Goal: Browse casually: Explore the website without a specific task or goal

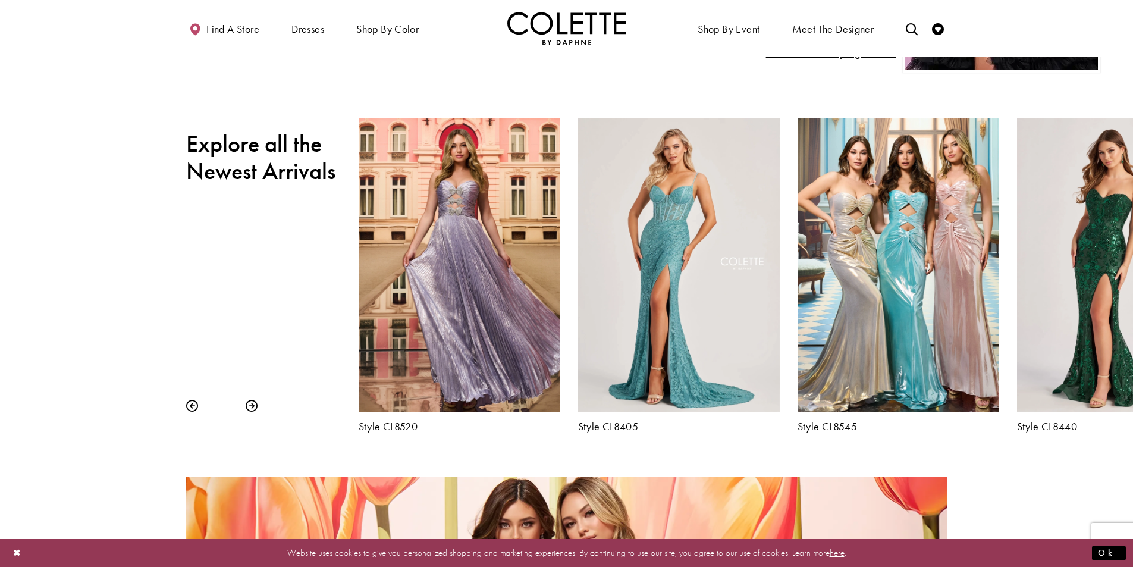
scroll to position [476, 0]
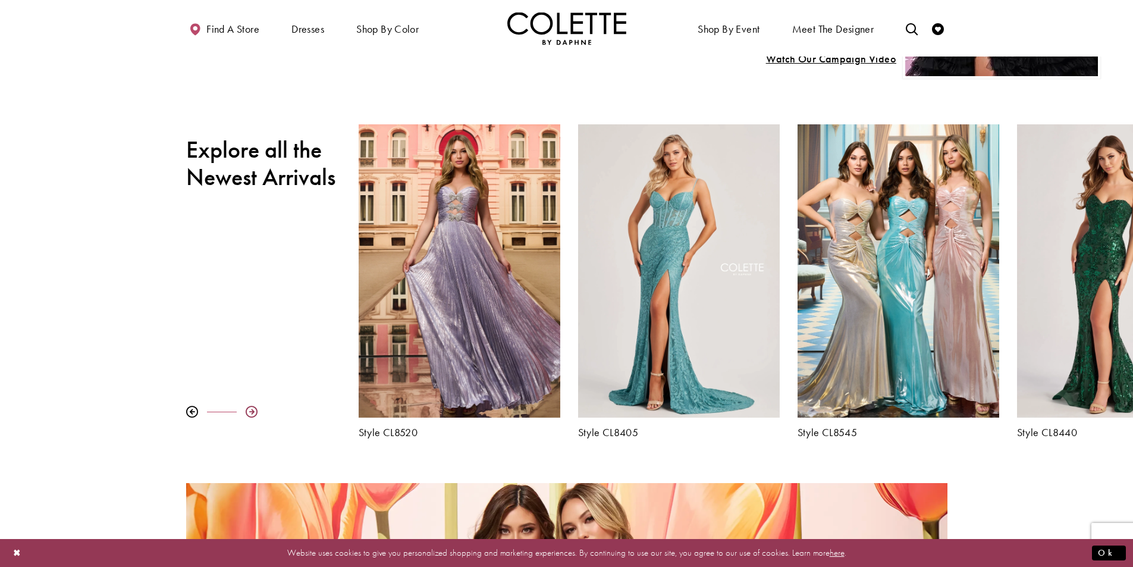
click at [253, 410] on div at bounding box center [252, 412] width 12 height 12
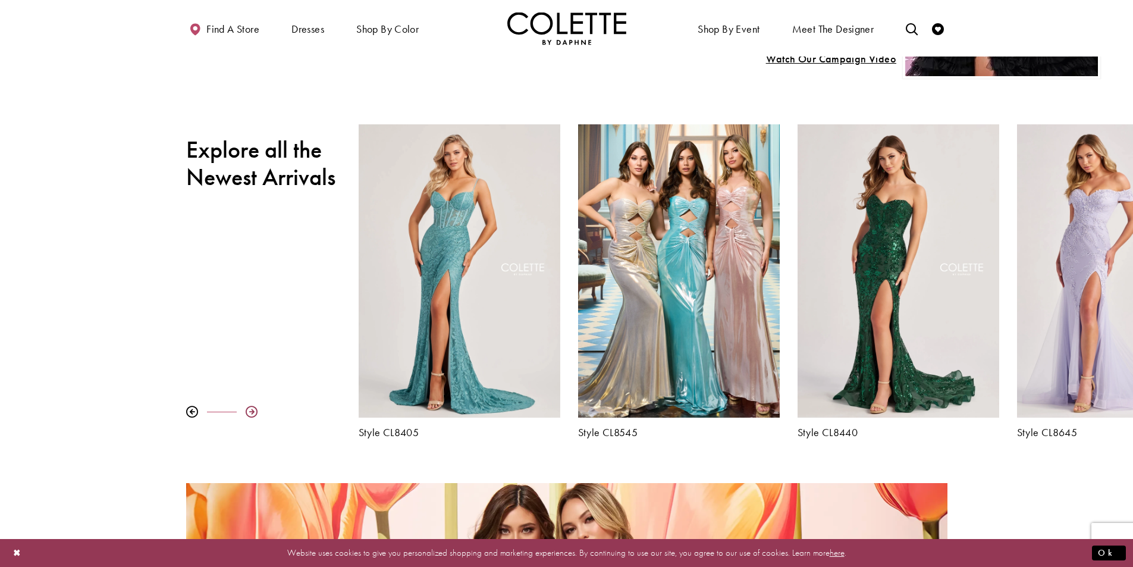
click at [253, 410] on div at bounding box center [252, 412] width 12 height 12
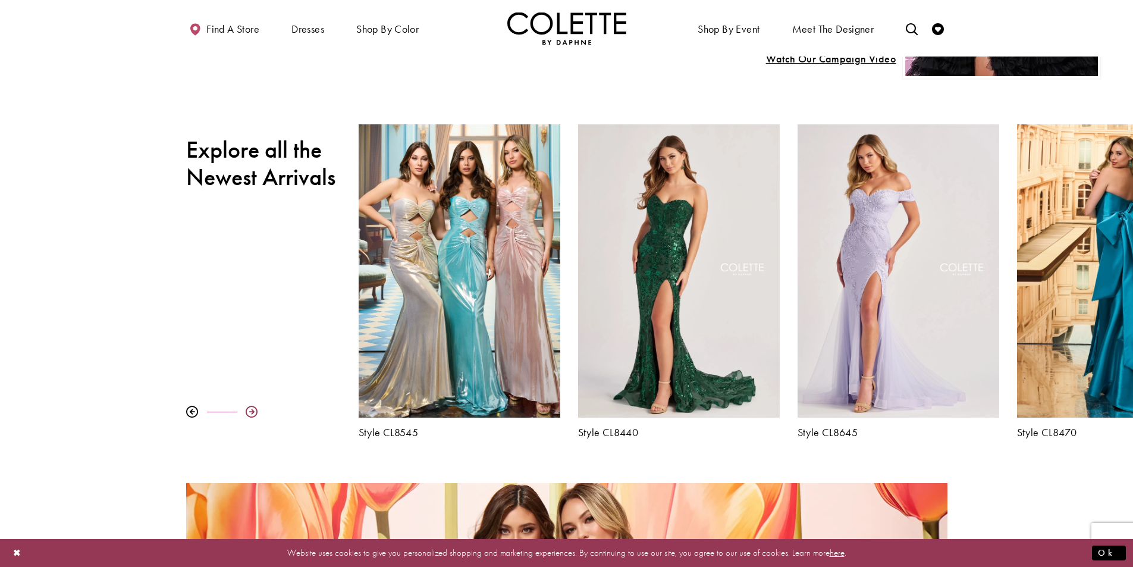
click at [253, 410] on div at bounding box center [252, 412] width 12 height 12
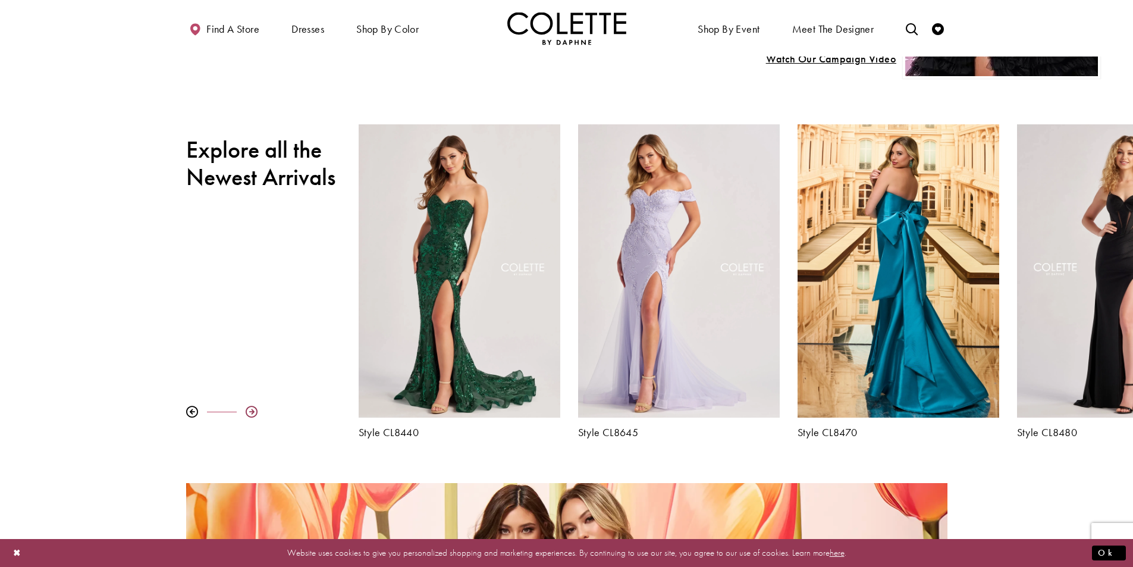
click at [253, 410] on div at bounding box center [252, 412] width 12 height 12
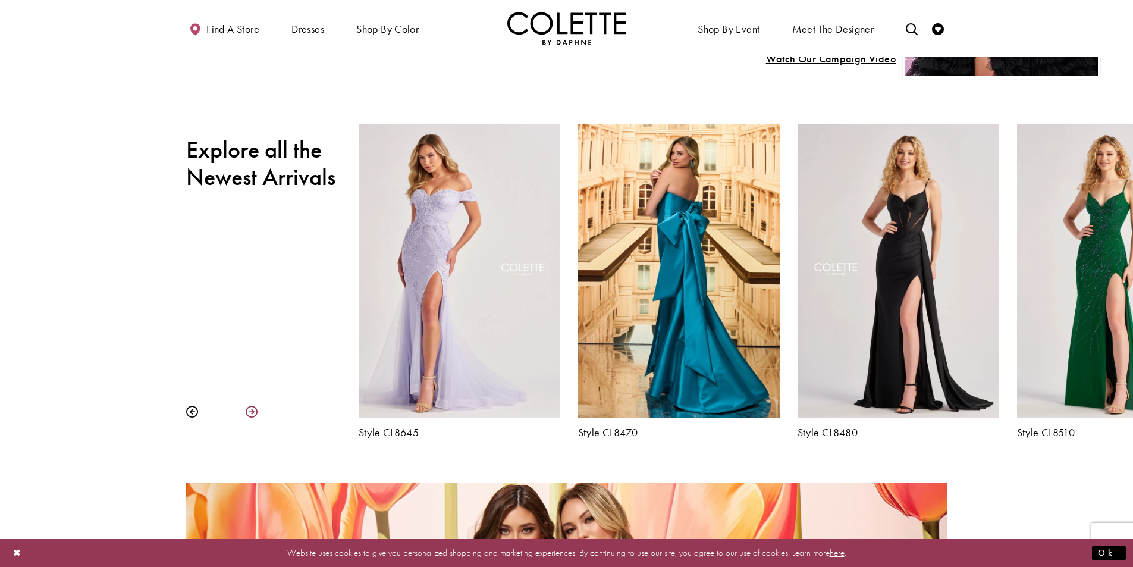
click at [253, 410] on div at bounding box center [252, 412] width 12 height 12
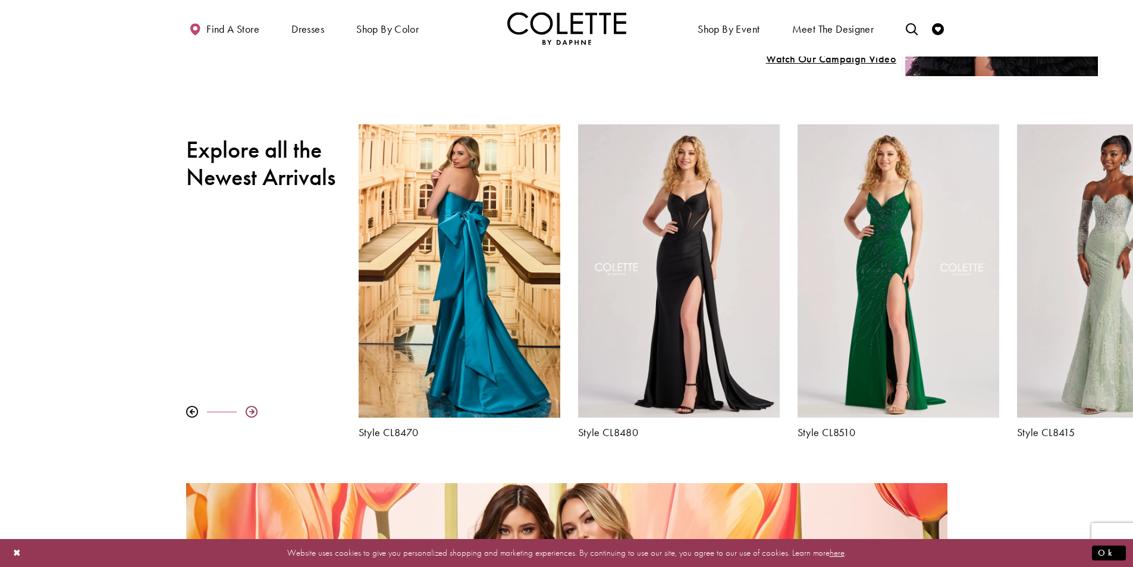
click at [253, 410] on div at bounding box center [252, 412] width 12 height 12
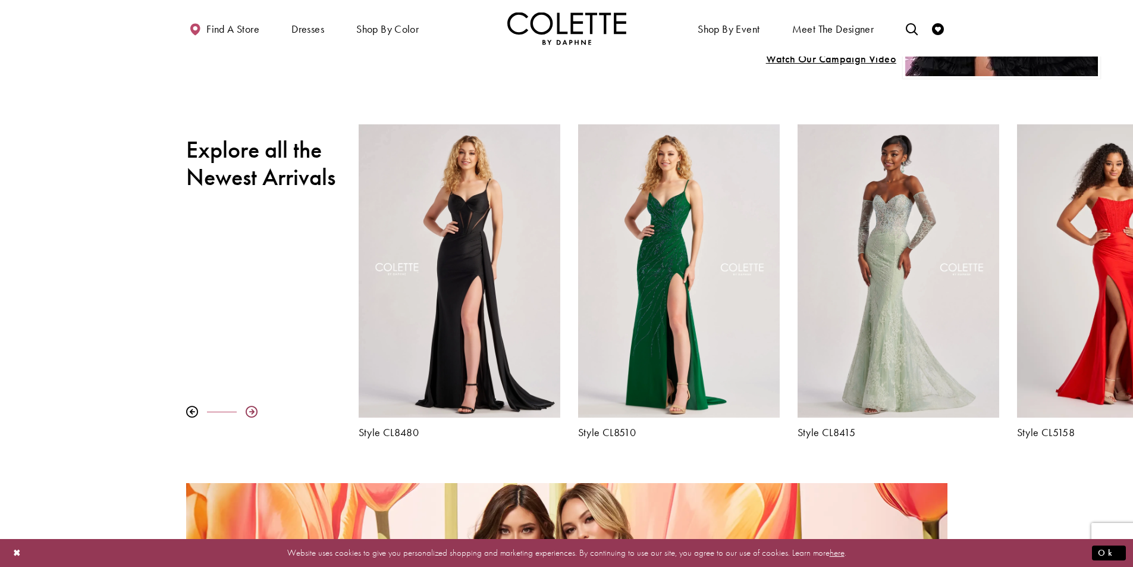
click at [253, 410] on div at bounding box center [252, 412] width 12 height 12
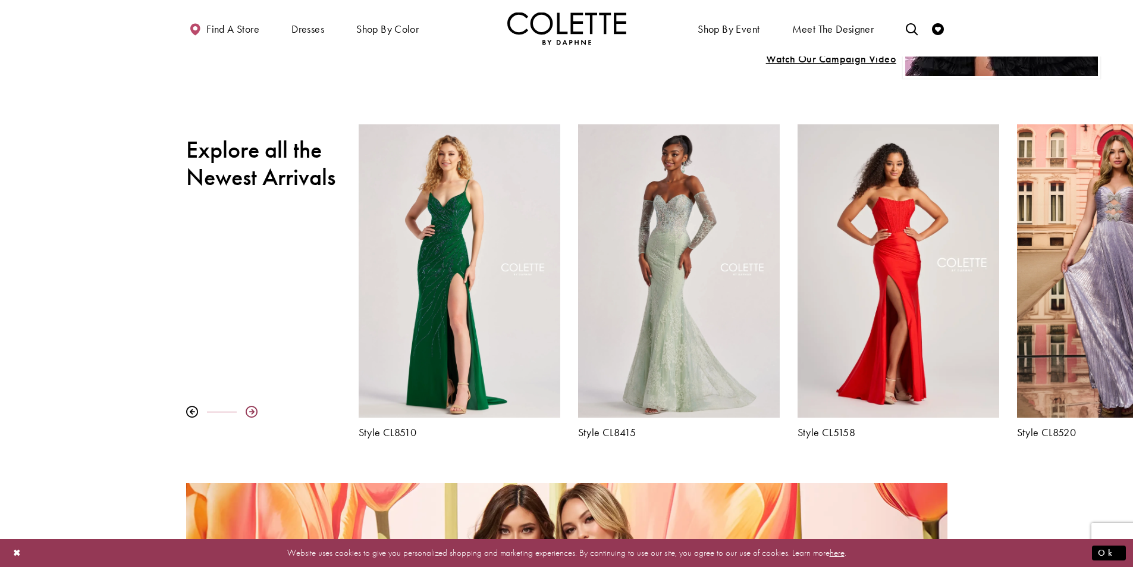
click at [253, 410] on div at bounding box center [252, 412] width 12 height 12
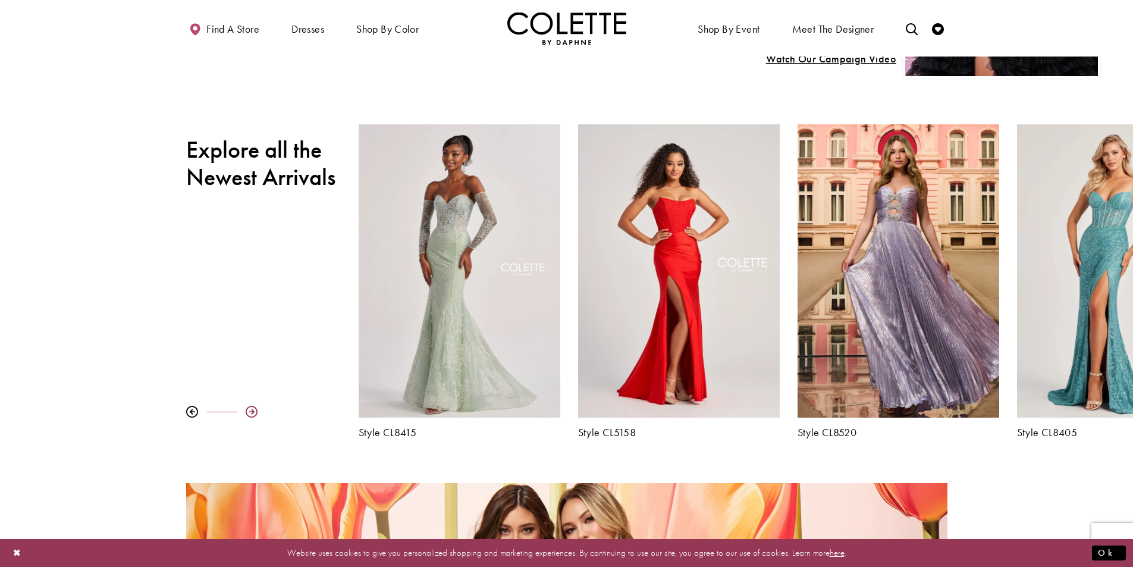
click at [253, 410] on div at bounding box center [252, 412] width 12 height 12
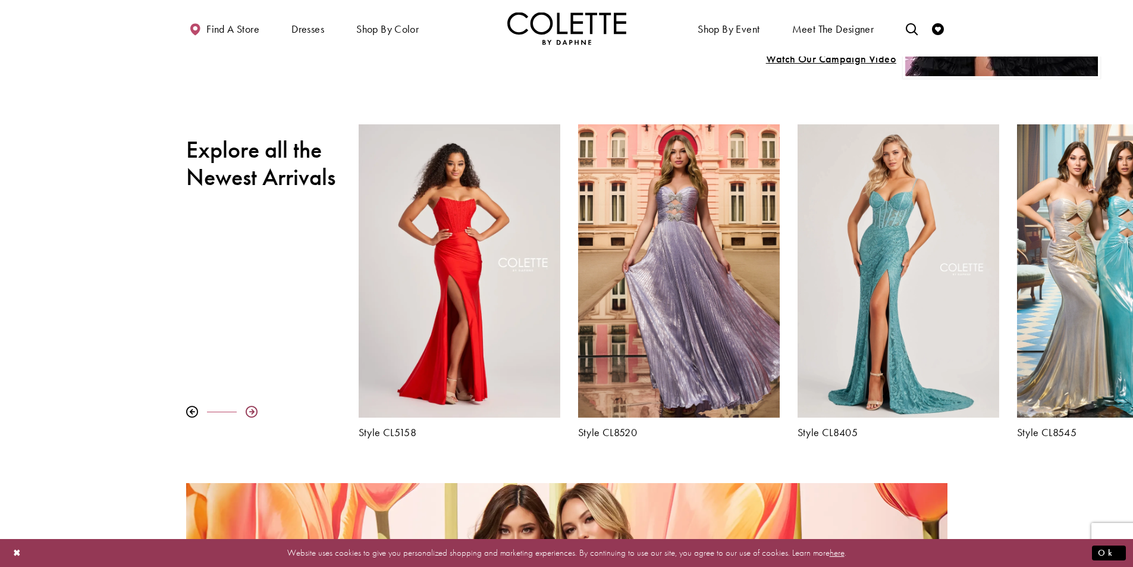
click at [253, 410] on div at bounding box center [252, 412] width 12 height 12
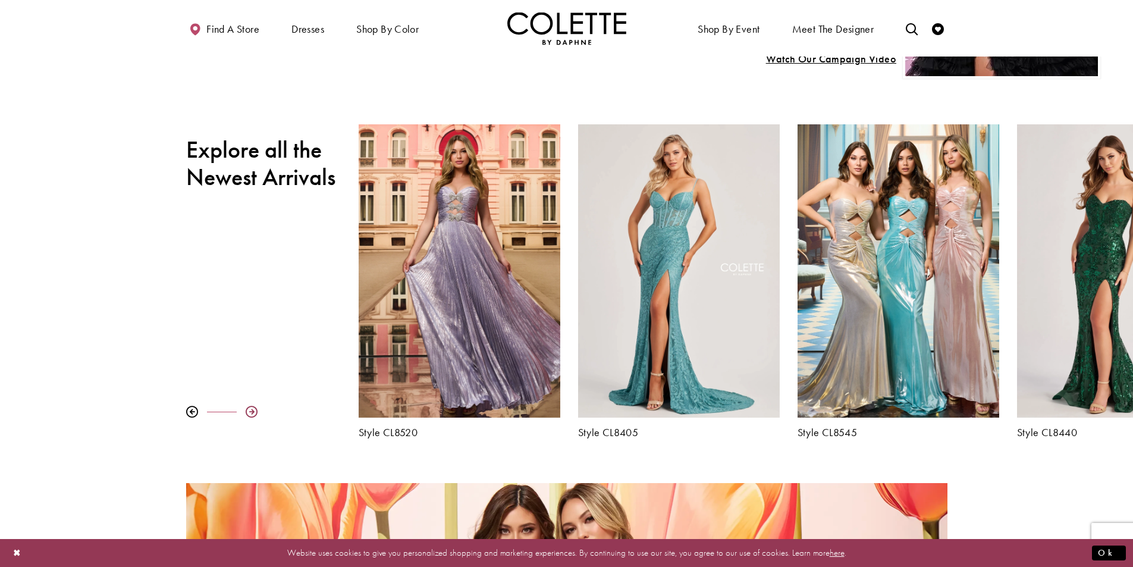
click at [253, 410] on div at bounding box center [252, 412] width 12 height 12
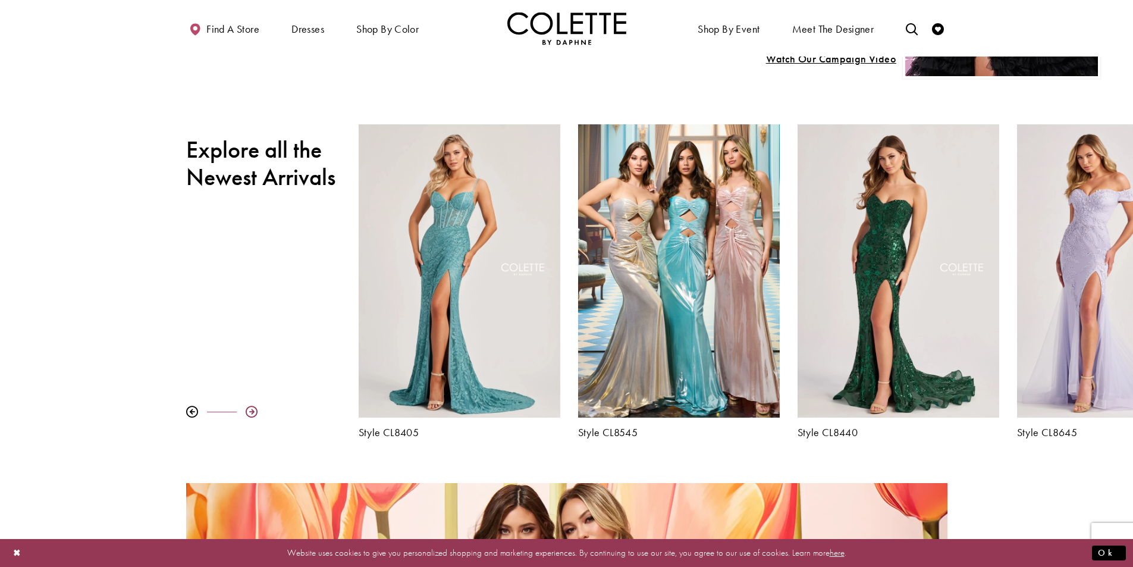
click at [253, 410] on div at bounding box center [252, 412] width 12 height 12
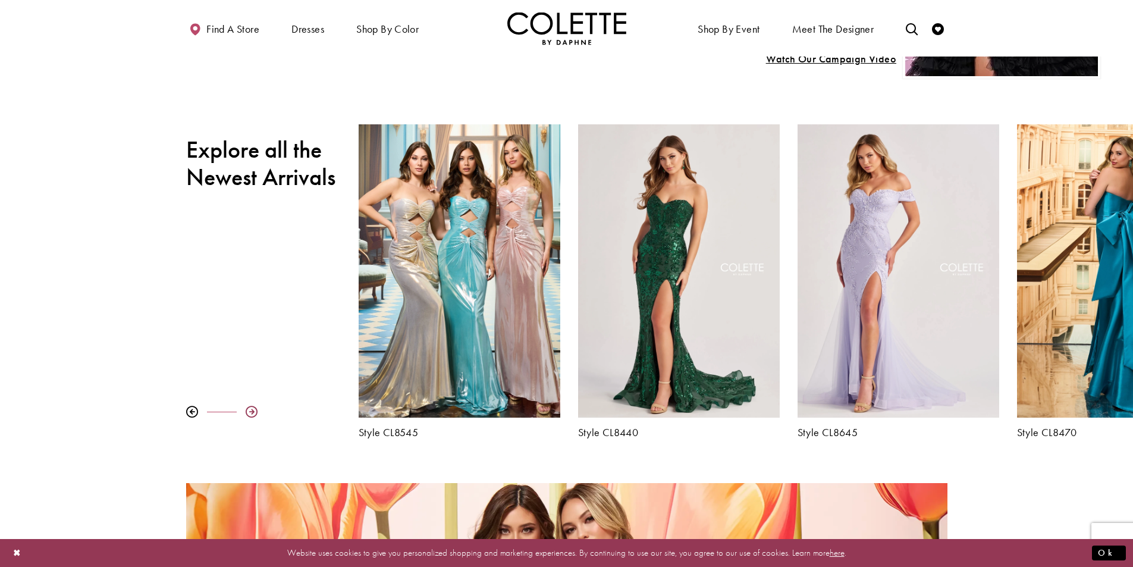
click at [253, 410] on div at bounding box center [252, 412] width 12 height 12
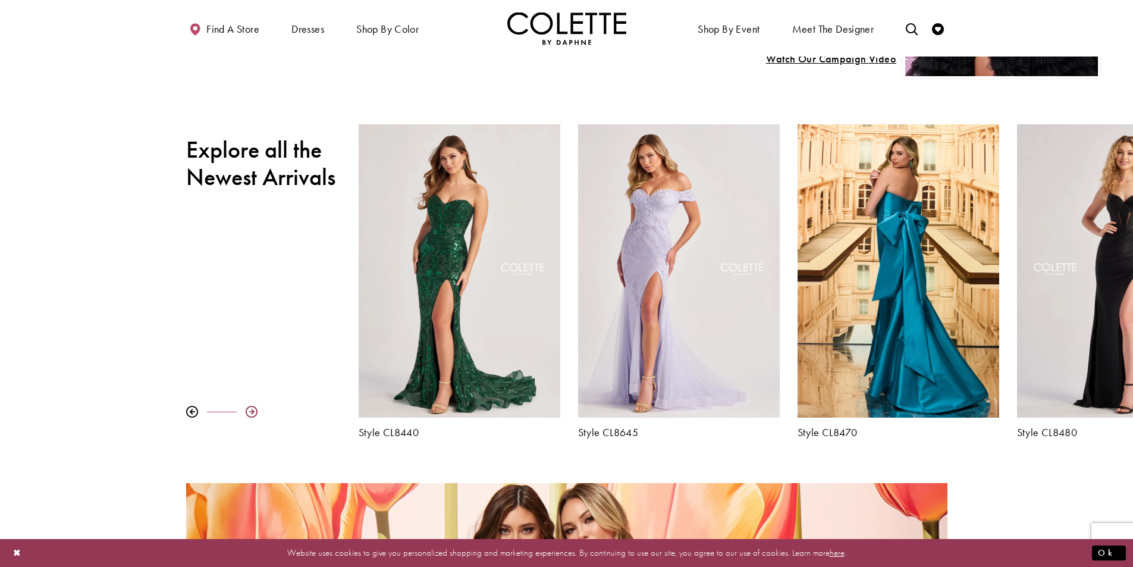
click at [253, 410] on div at bounding box center [252, 412] width 12 height 12
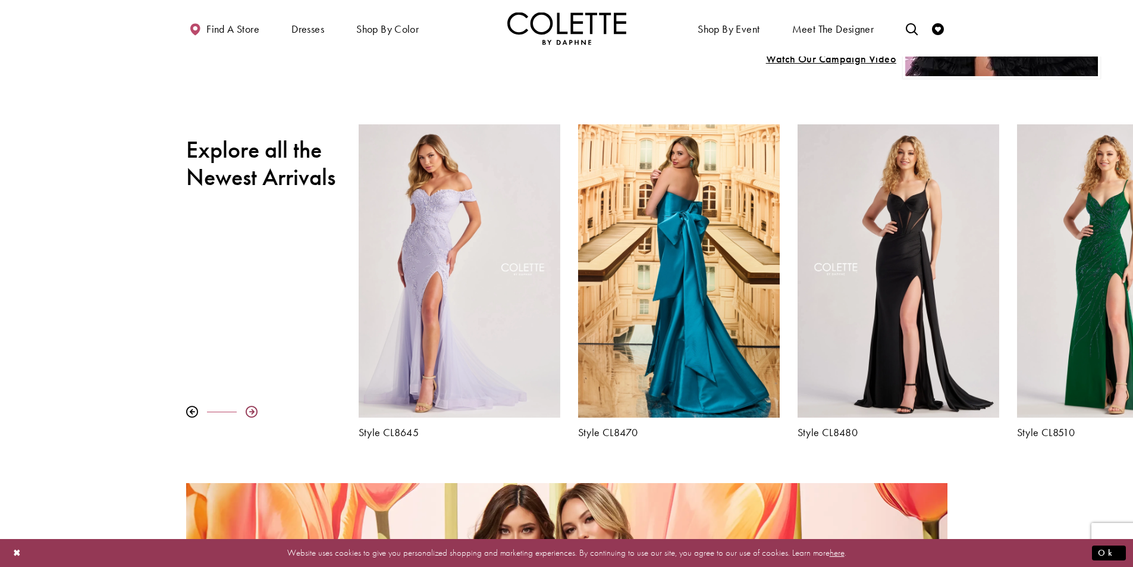
click at [253, 410] on div at bounding box center [252, 412] width 12 height 12
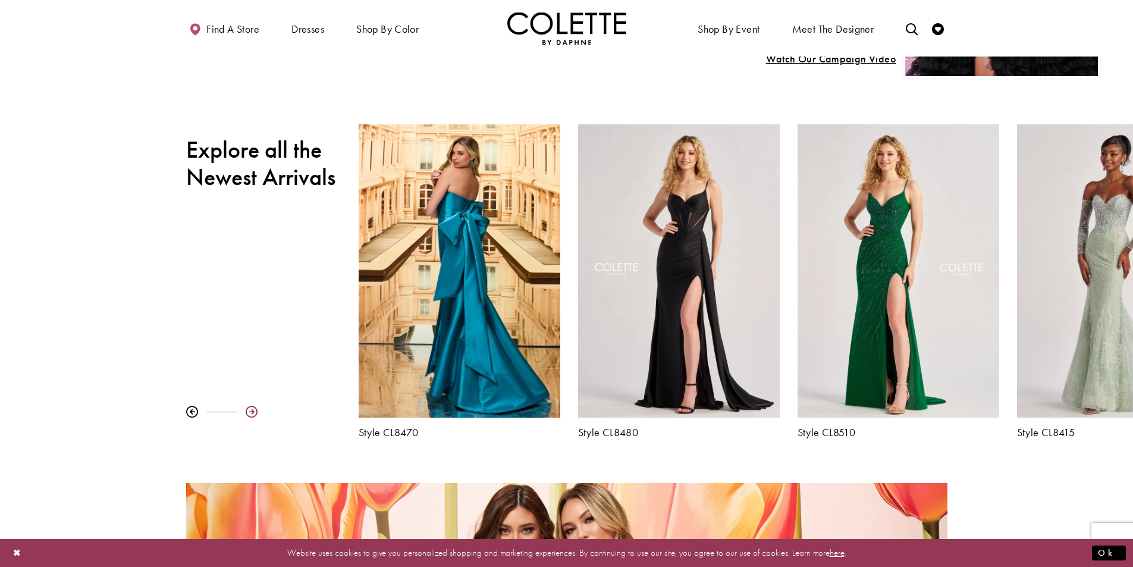
click at [253, 410] on div at bounding box center [252, 412] width 12 height 12
